Goal: Find specific fact: Find specific fact

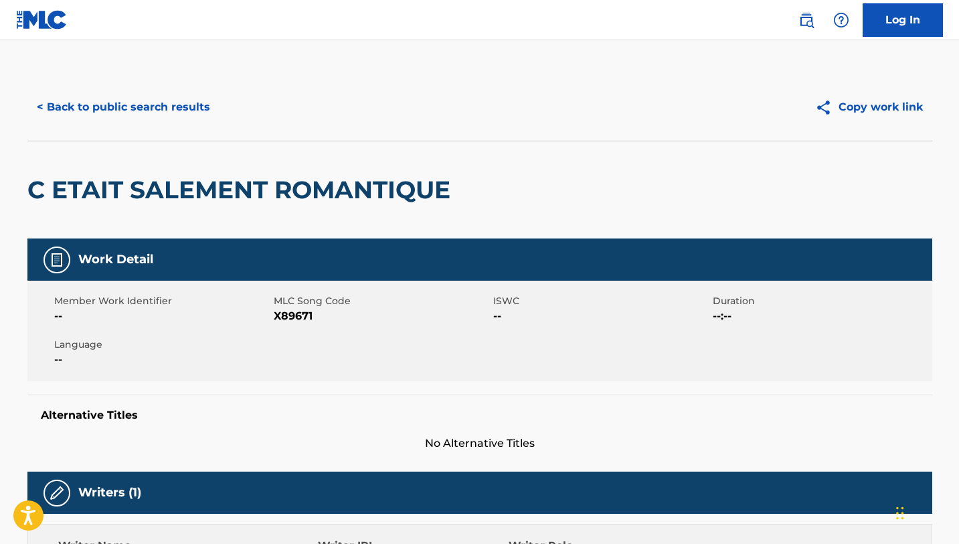
click at [153, 107] on button "< Back to public search results" at bounding box center [123, 106] width 192 height 33
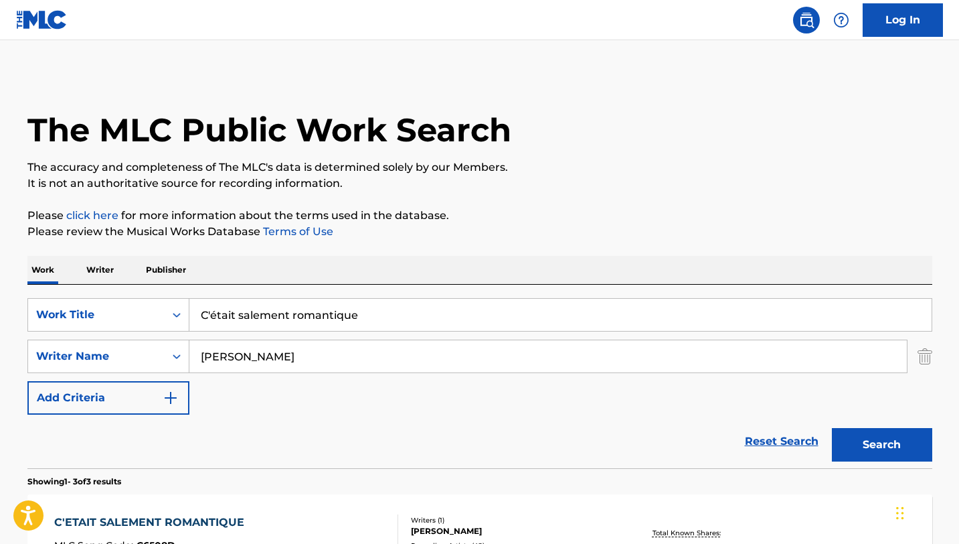
scroll to position [242, 0]
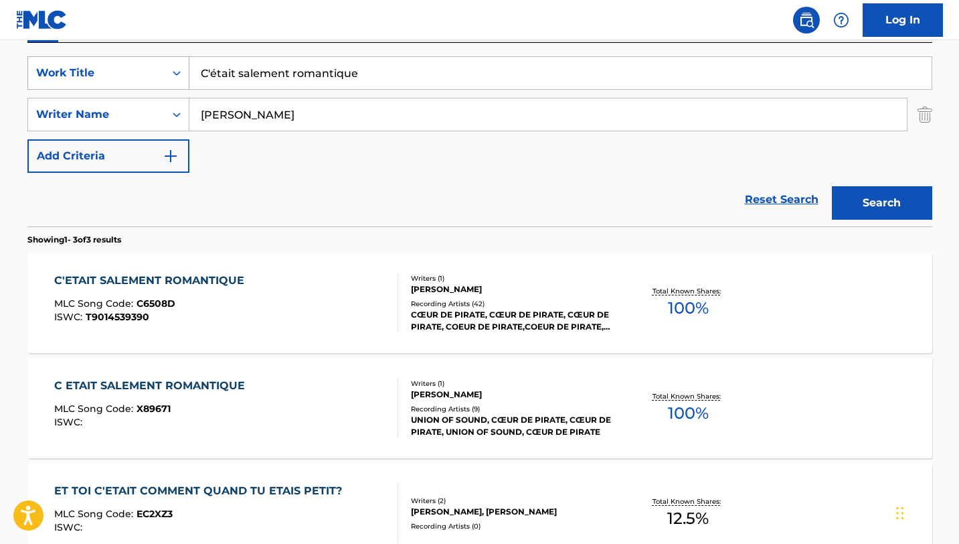
drag, startPoint x: 379, startPoint y: 70, endPoint x: 174, endPoint y: 69, distance: 204.9
click at [174, 69] on div "SearchWithCriteriaba1ac4ec-87ab-495d-9d40-c379655173c3 Work Title C'était salem…" at bounding box center [479, 72] width 905 height 33
paste input "Toutes les femmes savent danser"
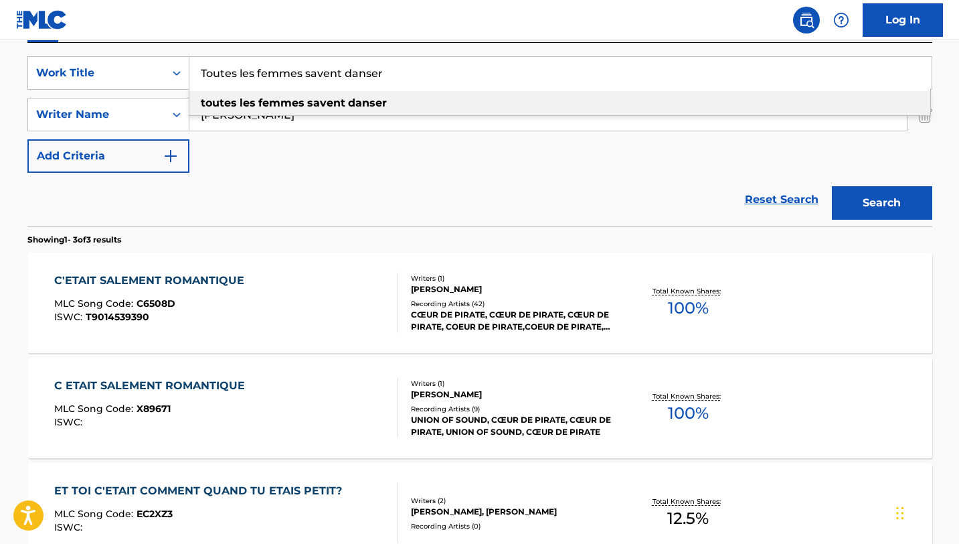
click at [295, 100] on strong "femmes" at bounding box center [281, 102] width 46 height 13
type input "toutes les femmes savent danser"
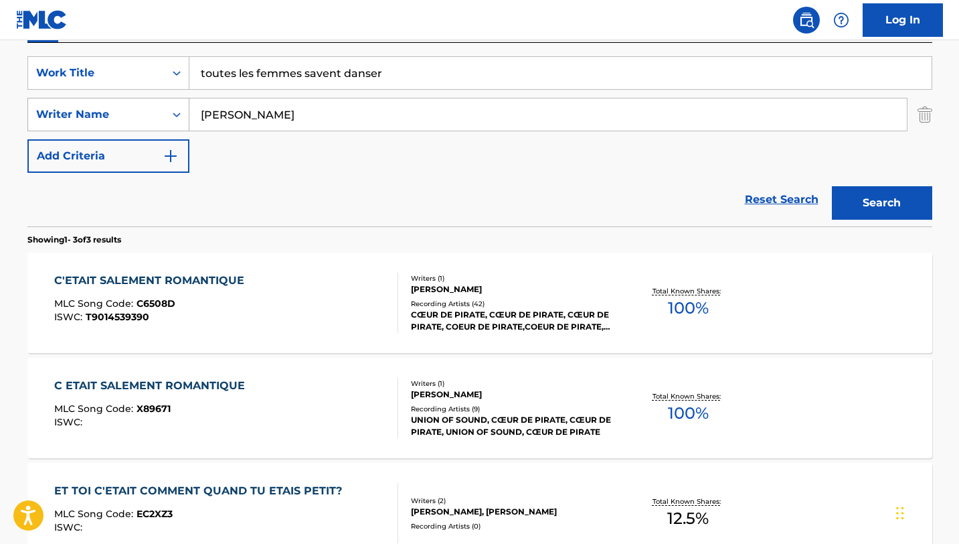
drag, startPoint x: 301, startPoint y: 120, endPoint x: 138, endPoint y: 108, distance: 163.1
click at [138, 108] on div "SearchWithCriteria9fde6b6d-4e28-4a61-b720-8fd40e3ac3df Writer Name [PERSON_NAME]" at bounding box center [479, 114] width 905 height 33
click at [832, 186] on button "Search" at bounding box center [882, 202] width 100 height 33
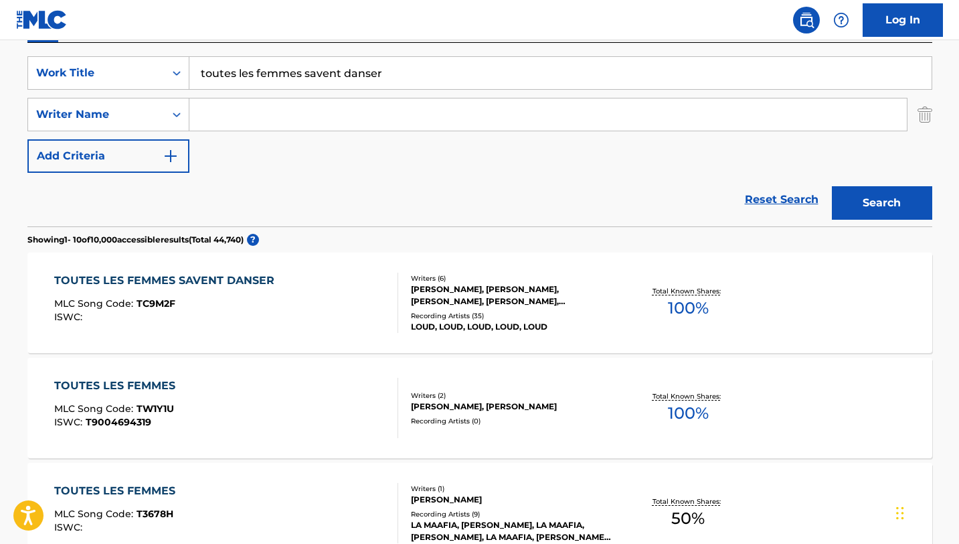
scroll to position [256, 0]
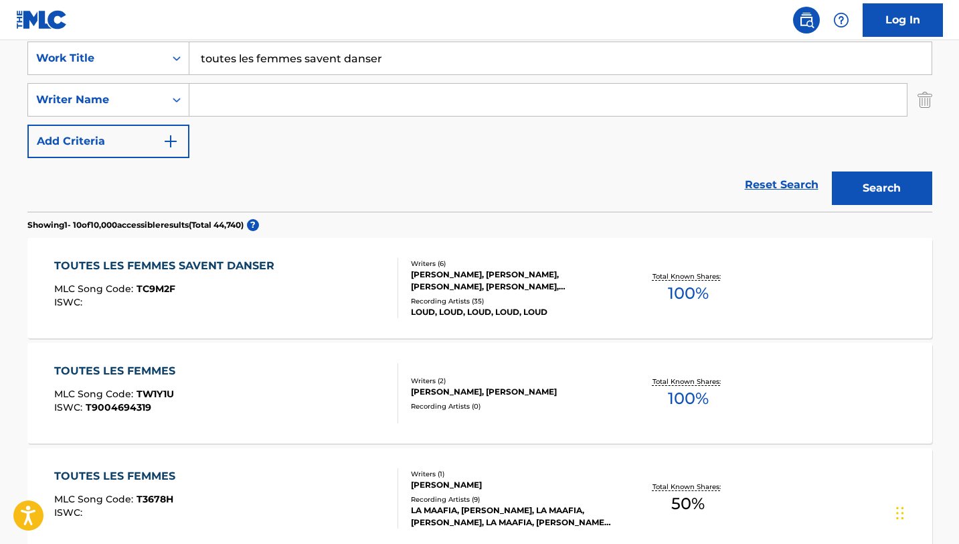
click at [295, 289] on div "TOUTES LES FEMMES SAVENT DANSER MLC Song Code : TC9M2F ISWC :" at bounding box center [226, 288] width 344 height 60
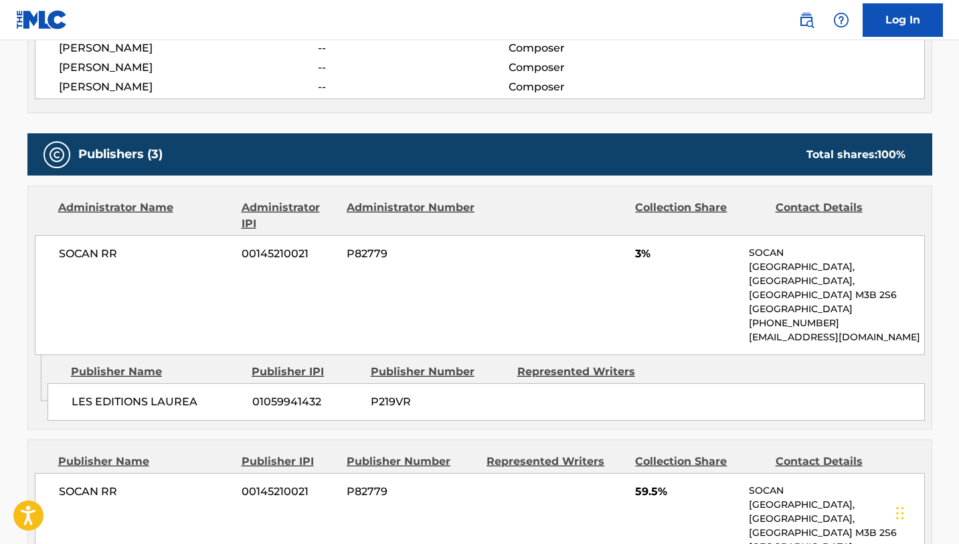
scroll to position [580, 0]
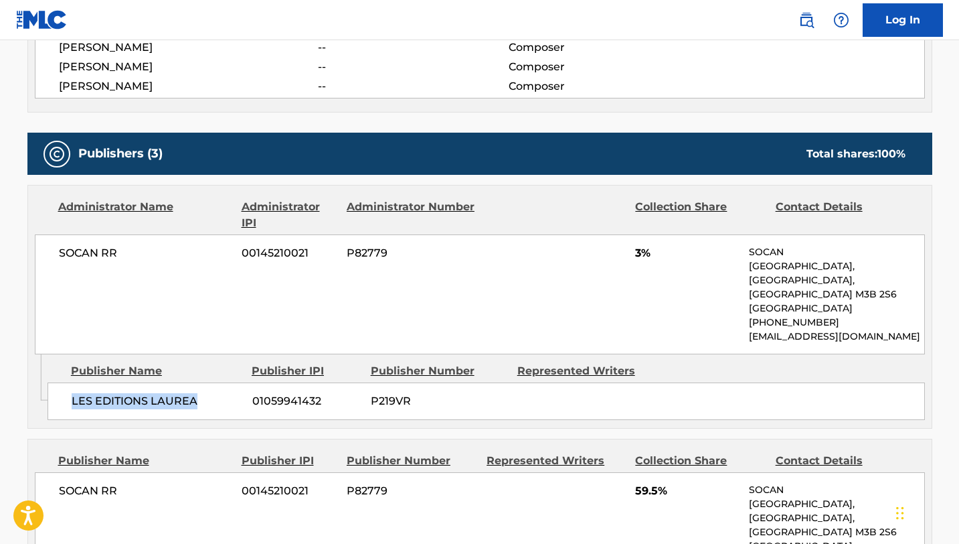
drag, startPoint x: 204, startPoint y: 390, endPoint x: 70, endPoint y: 387, distance: 134.6
click at [70, 387] on div "LES EDITIONS LAUREA 01059941432 P219VR" at bounding box center [487, 400] width 878 height 37
copy span "LES EDITIONS LAUREA"
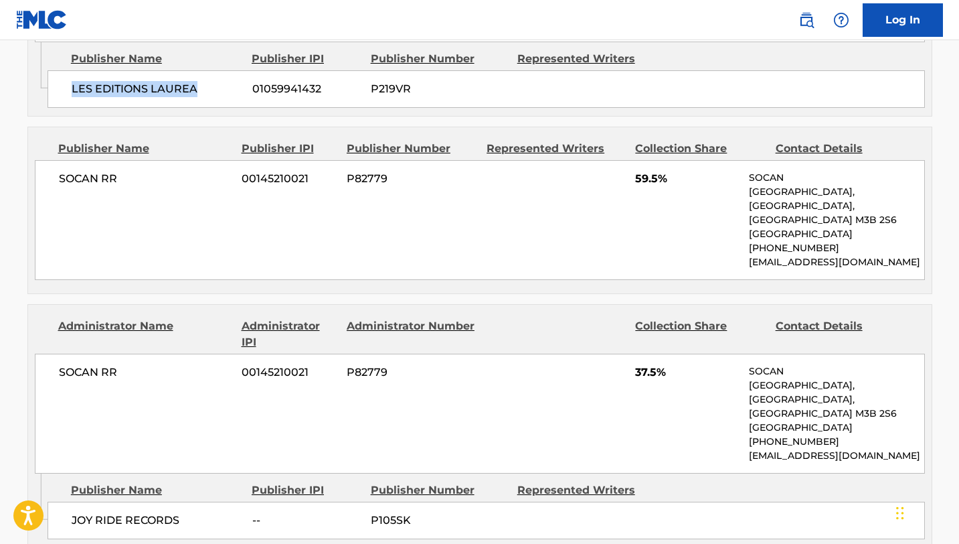
scroll to position [878, 0]
